Goal: Task Accomplishment & Management: Complete application form

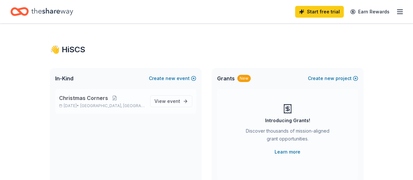
click at [134, 105] on p "[DATE] • [GEOGRAPHIC_DATA], [GEOGRAPHIC_DATA]" at bounding box center [102, 105] width 86 height 5
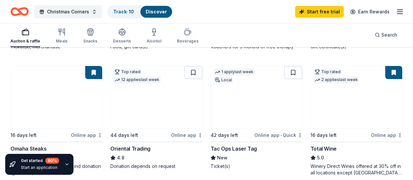
scroll to position [177, 0]
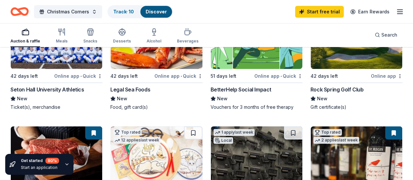
scroll to position [60, 0]
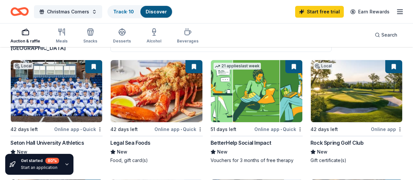
click at [122, 140] on div "Legal Sea Foods" at bounding box center [130, 143] width 40 height 8
click at [116, 145] on div "Legal Sea Foods" at bounding box center [130, 143] width 40 height 8
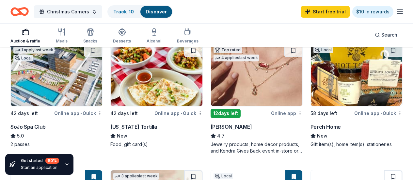
scroll to position [441, 0]
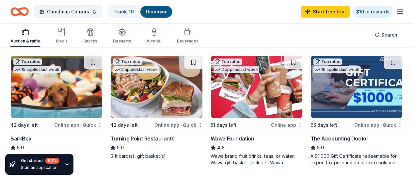
scroll to position [312, 0]
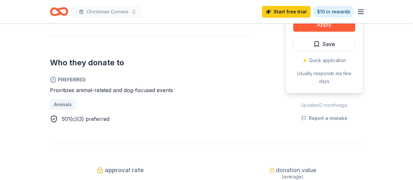
scroll to position [364, 0]
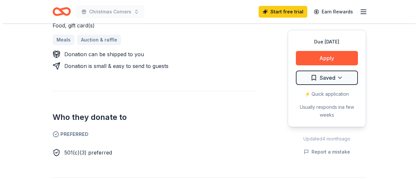
scroll to position [268, 0]
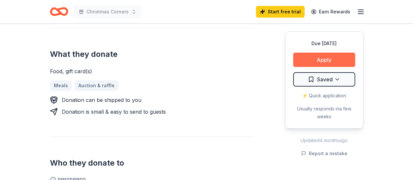
click at [322, 60] on button "Apply" at bounding box center [324, 60] width 62 height 14
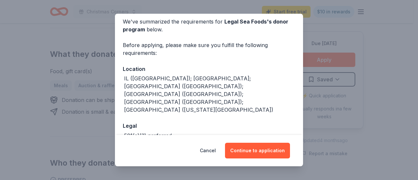
scroll to position [43, 0]
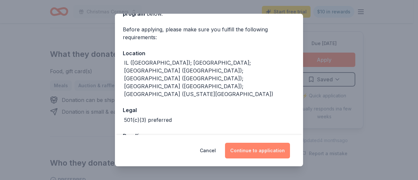
click at [263, 155] on button "Continue to application" at bounding box center [257, 151] width 65 height 16
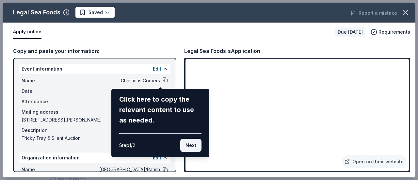
click at [193, 142] on button "Next" at bounding box center [190, 145] width 21 height 13
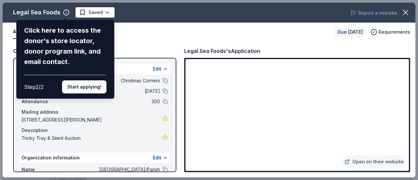
click at [51, 11] on div "Legal Sea Foods Click here to access the donor's store locator, donor program l…" at bounding box center [209, 90] width 413 height 175
click at [65, 12] on div "Legal Sea Foods Click here to access the donor's store locator, donor program l…" at bounding box center [209, 90] width 413 height 175
click at [89, 89] on button "Start applying!" at bounding box center [84, 86] width 44 height 13
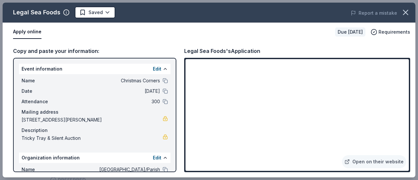
click at [53, 10] on div "Legal Sea Foods Saved Report a mistake Apply online Due in 42 days Requirements…" at bounding box center [209, 90] width 413 height 175
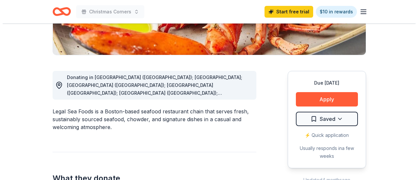
scroll to position [149, 0]
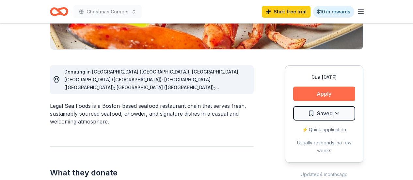
click at [317, 90] on button "Apply" at bounding box center [324, 94] width 62 height 14
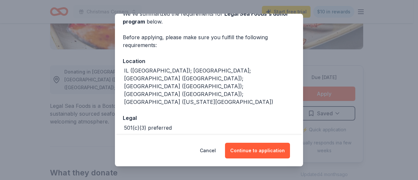
scroll to position [43, 0]
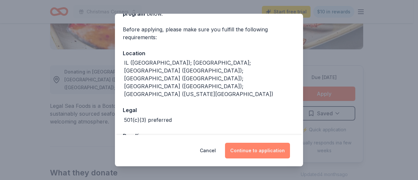
click at [260, 145] on button "Continue to application" at bounding box center [257, 151] width 65 height 16
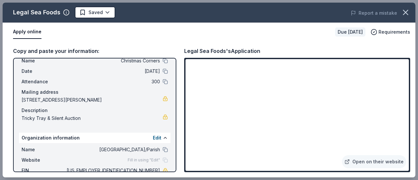
scroll to position [35, 0]
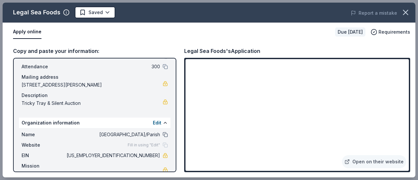
click at [163, 133] on button at bounding box center [165, 134] width 5 height 5
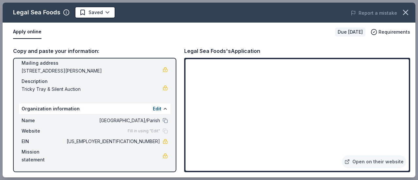
scroll to position [0, 0]
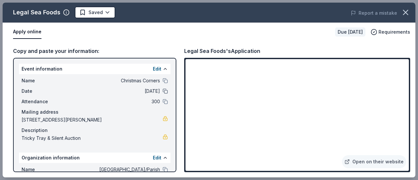
click at [163, 90] on button at bounding box center [165, 91] width 5 height 5
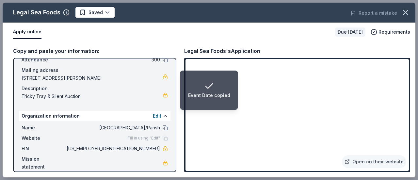
scroll to position [49, 0]
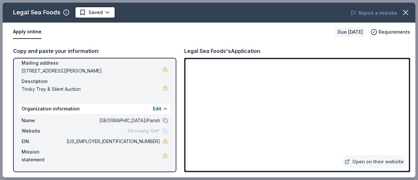
drag, startPoint x: 112, startPoint y: 70, endPoint x: 32, endPoint y: 74, distance: 80.1
click at [32, 74] on span "190 Lorraine Avenue, Montclair, NJ 07043" at bounding box center [92, 71] width 141 height 8
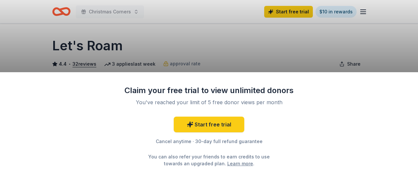
click at [413, 26] on div "Claim your free trial to view unlimited donors You've reached your limit of 5 f…" at bounding box center [209, 90] width 418 height 180
click at [188, 26] on div "Claim your free trial to view unlimited donors You've reached your limit of 5 f…" at bounding box center [209, 90] width 418 height 180
click at [219, 69] on div "Claim your free trial to view unlimited donors You've reached your limit of 5 f…" at bounding box center [209, 90] width 418 height 180
